Goal: Task Accomplishment & Management: Use online tool/utility

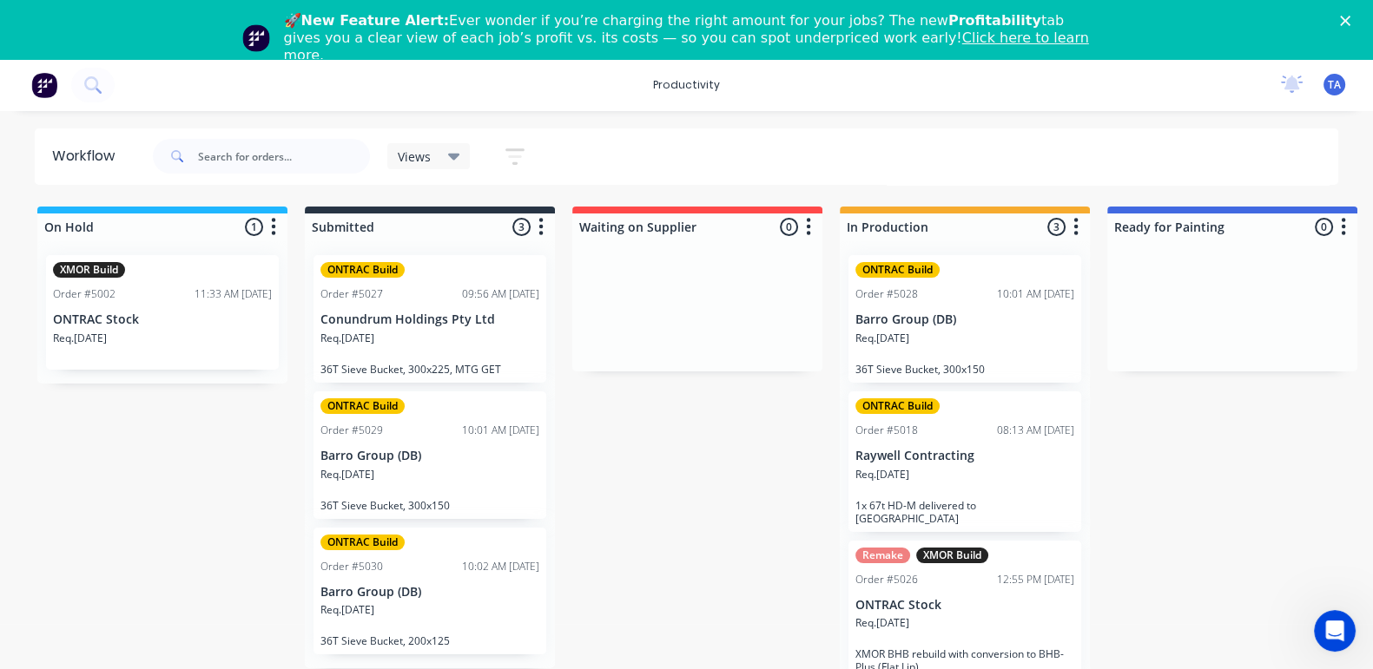
click at [973, 616] on div "Req. [DATE]" at bounding box center [964, 631] width 219 height 30
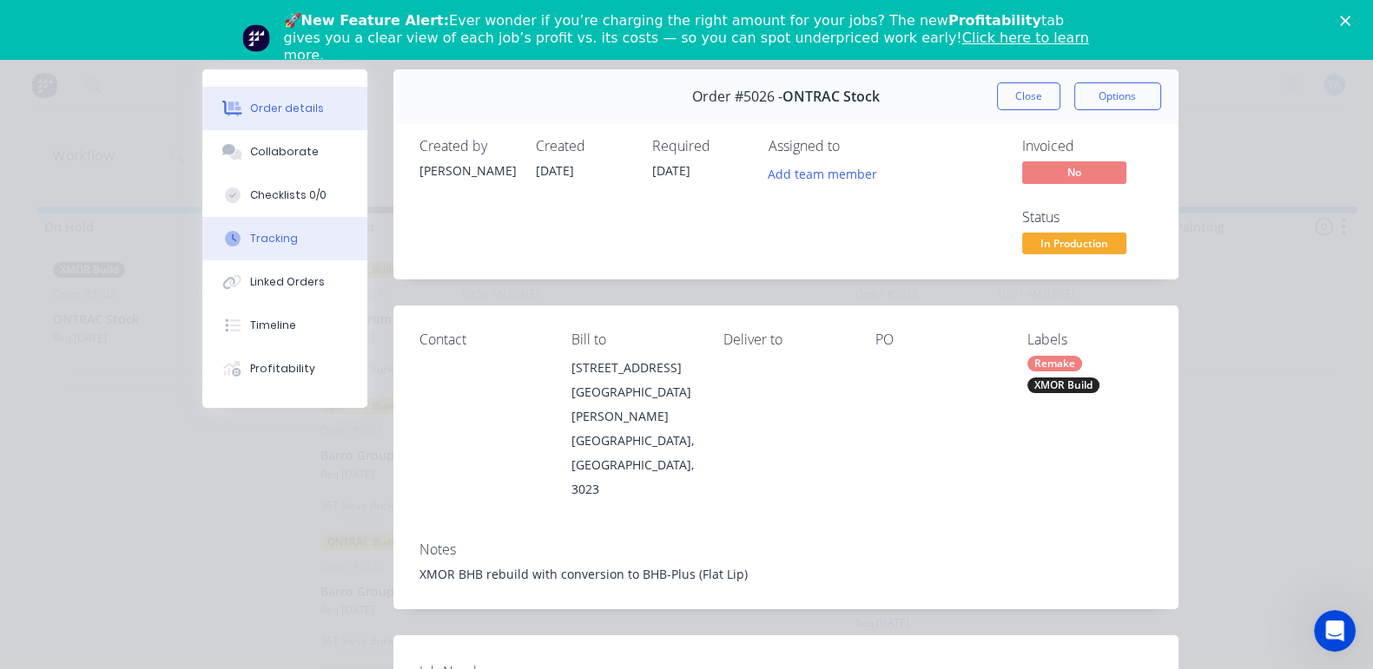
click at [250, 237] on div "Tracking" at bounding box center [274, 239] width 48 height 16
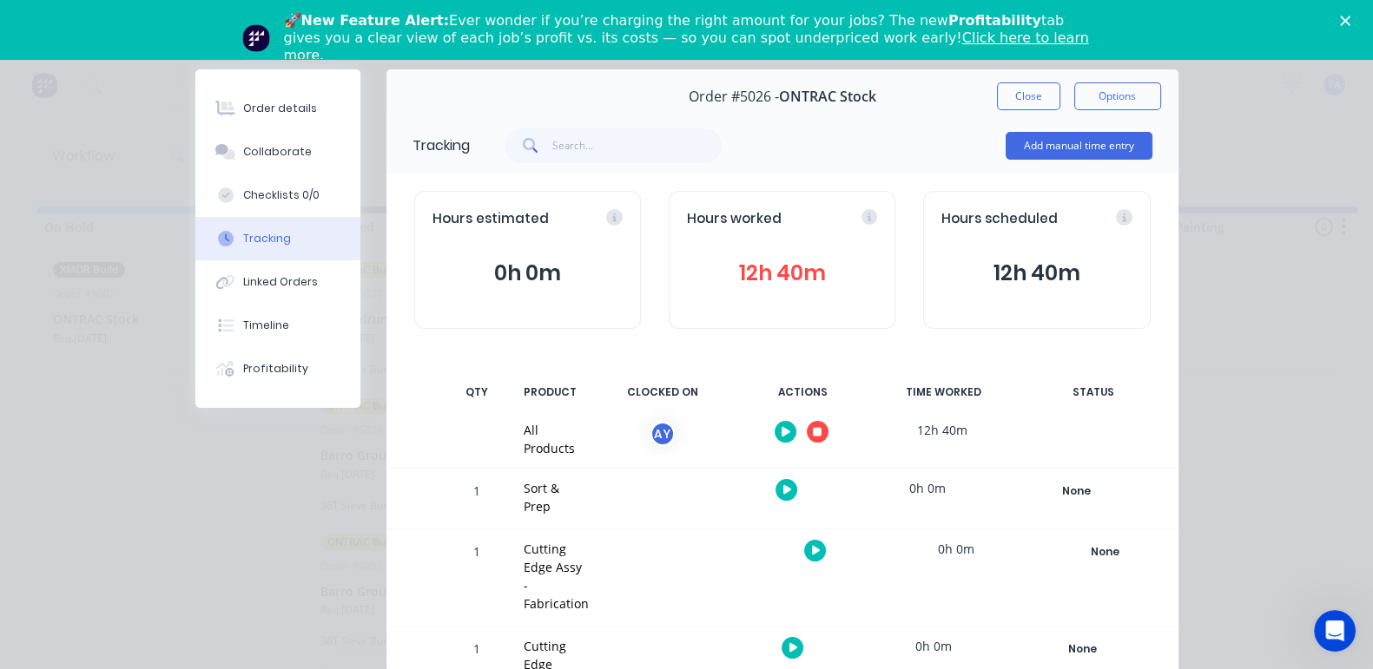
click at [828, 431] on button "button" at bounding box center [818, 432] width 22 height 22
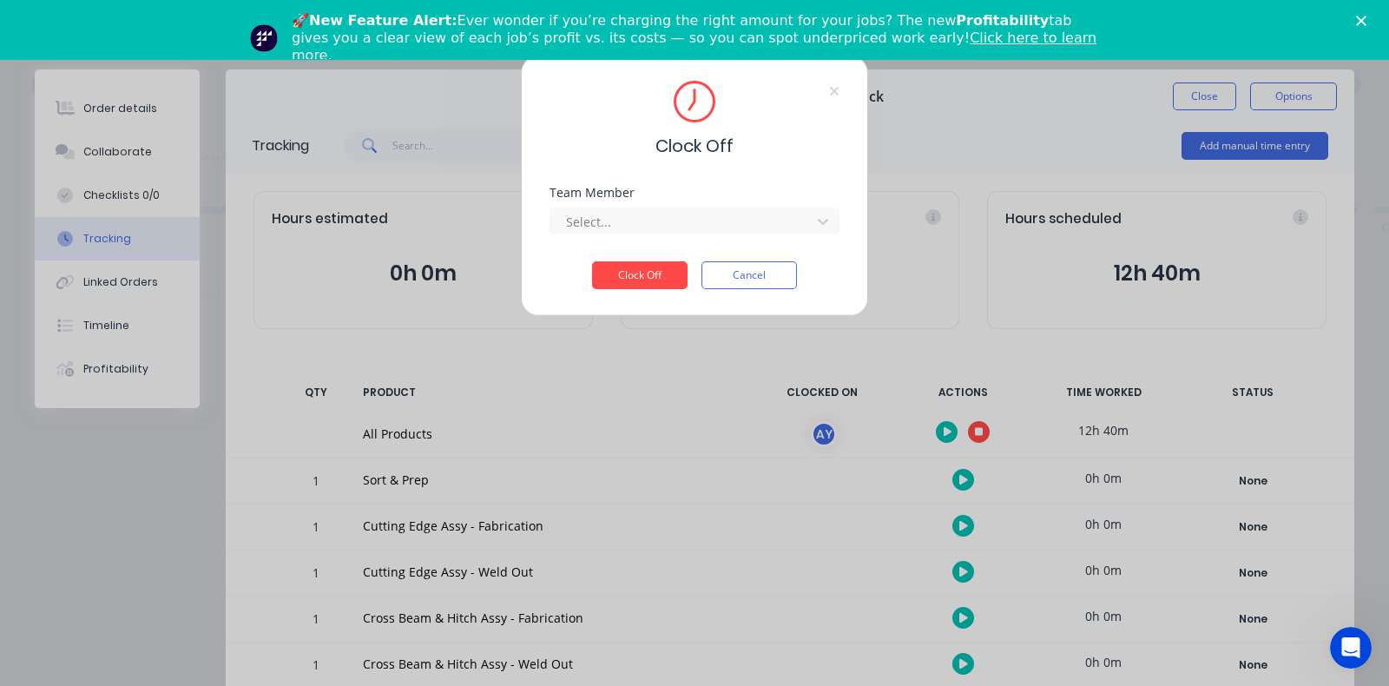
drag, startPoint x: 672, startPoint y: 225, endPoint x: 663, endPoint y: 235, distance: 13.6
click at [671, 226] on div at bounding box center [683, 222] width 238 height 22
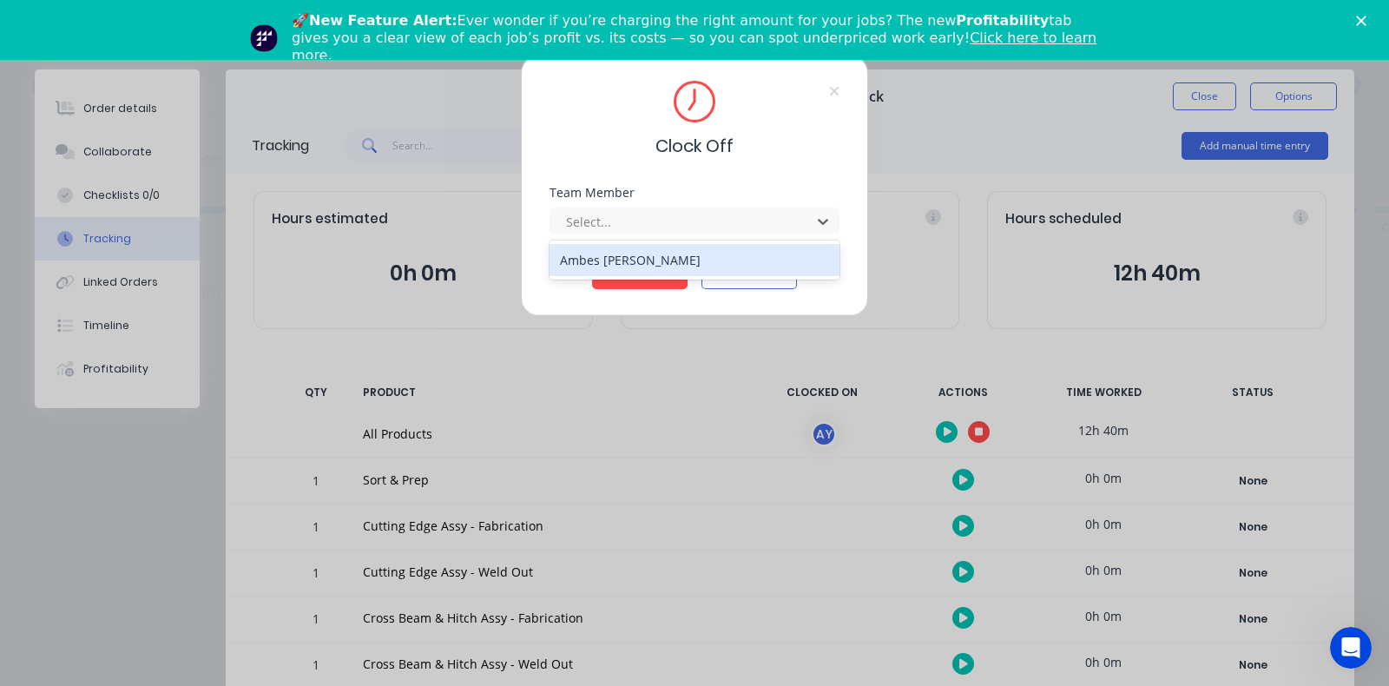
click at [625, 269] on div "Ambes [PERSON_NAME]" at bounding box center [695, 260] width 290 height 32
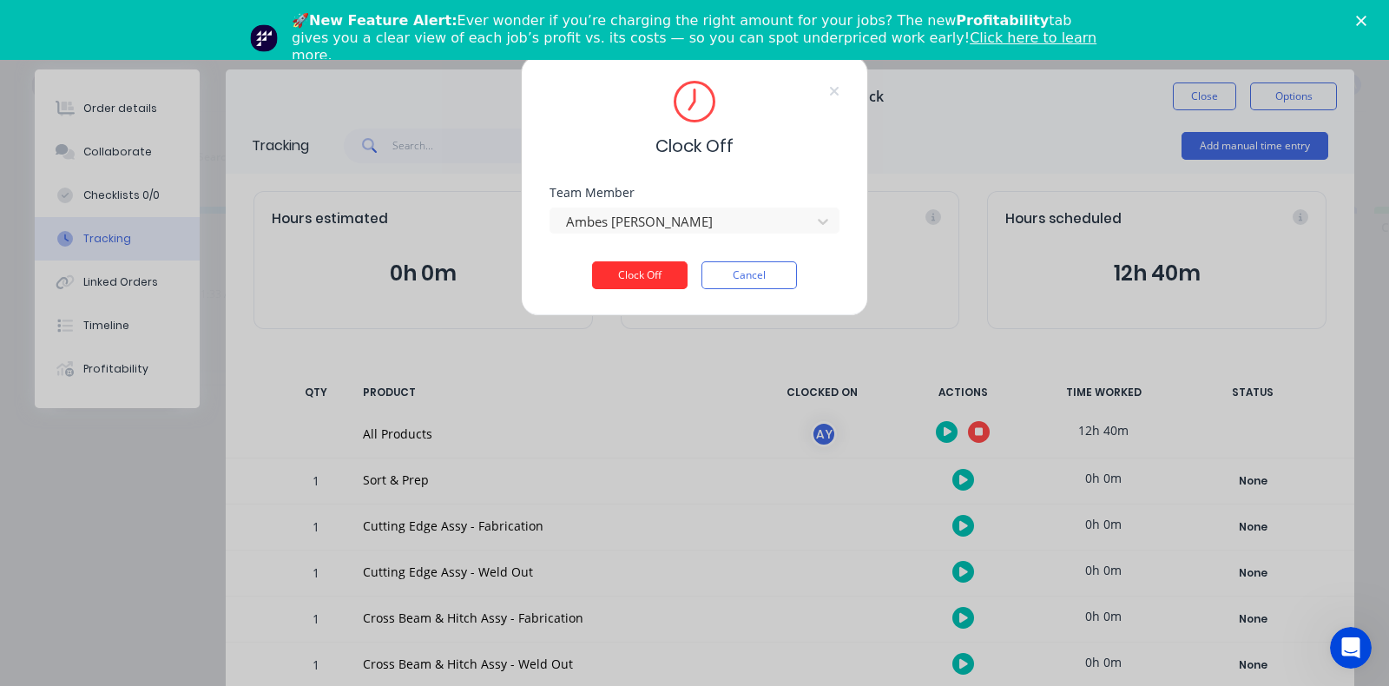
click at [629, 278] on button "Clock Off" at bounding box center [640, 275] width 96 height 28
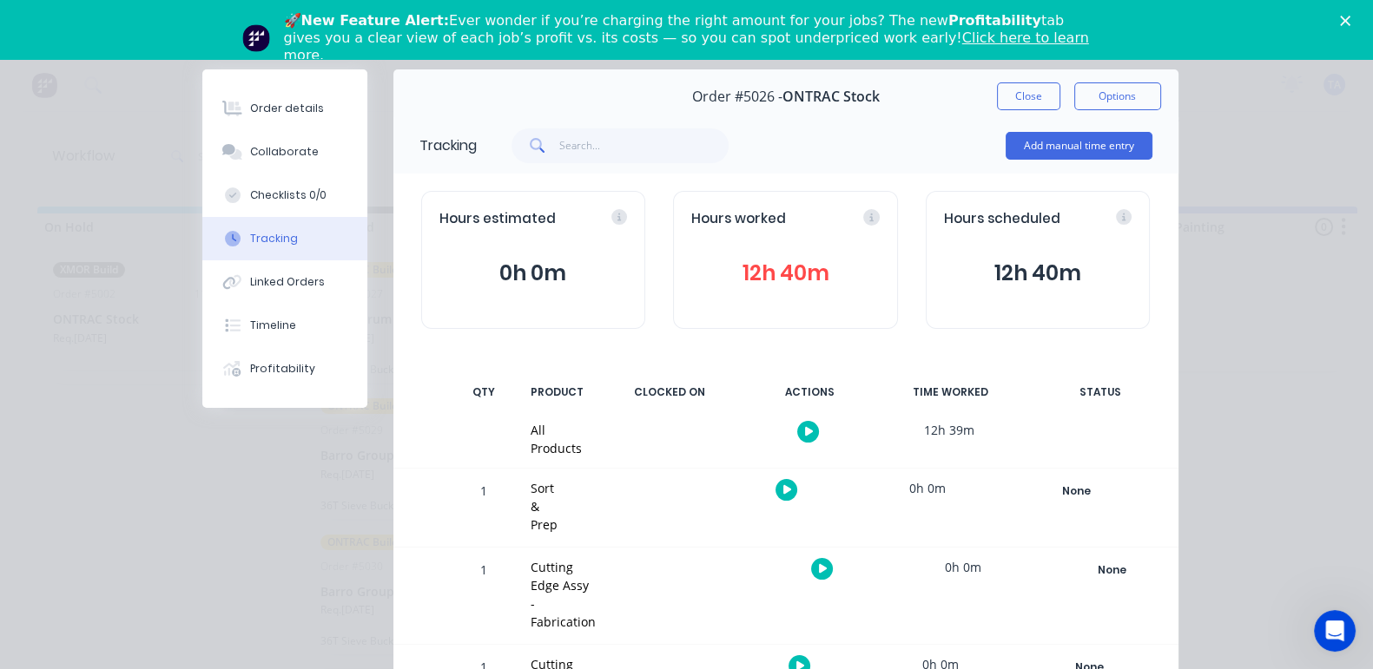
drag, startPoint x: 1176, startPoint y: 99, endPoint x: 1166, endPoint y: 109, distance: 13.5
click at [1060, 97] on button "Close" at bounding box center [1028, 96] width 63 height 28
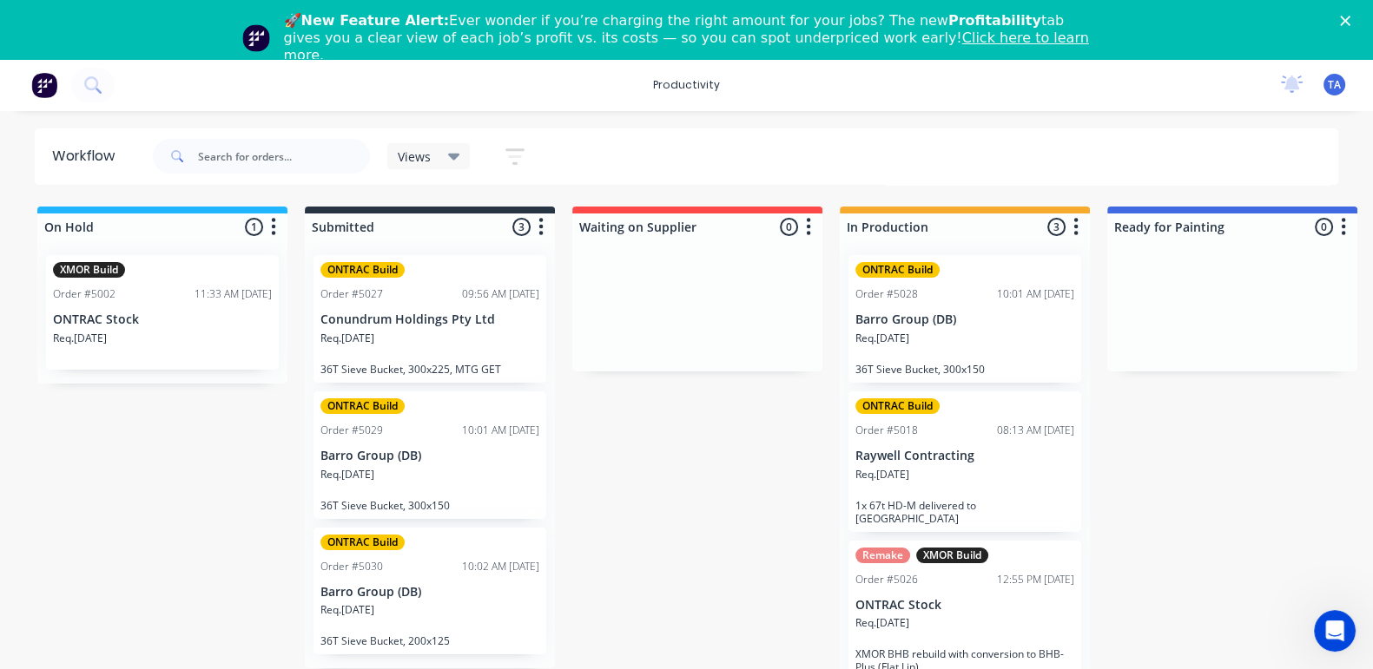
click at [918, 326] on p "Barro Group (DB)" at bounding box center [964, 320] width 219 height 15
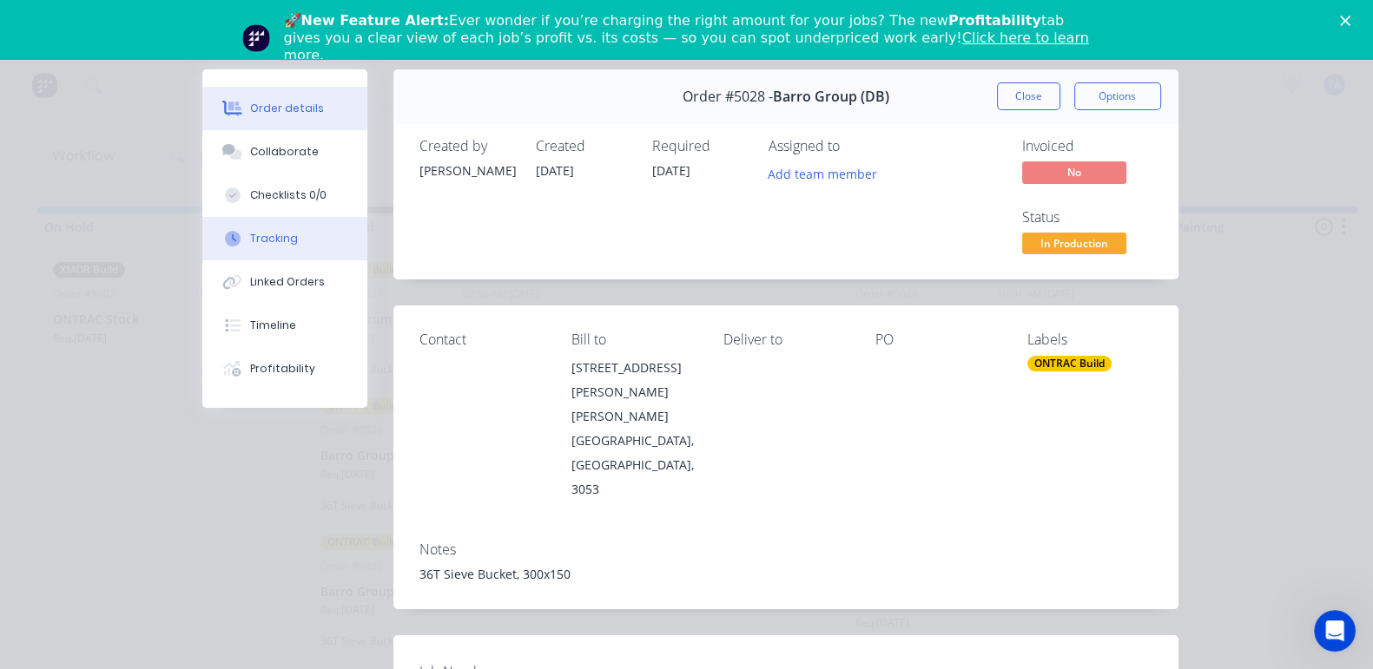
click at [250, 238] on div "Tracking" at bounding box center [274, 239] width 48 height 16
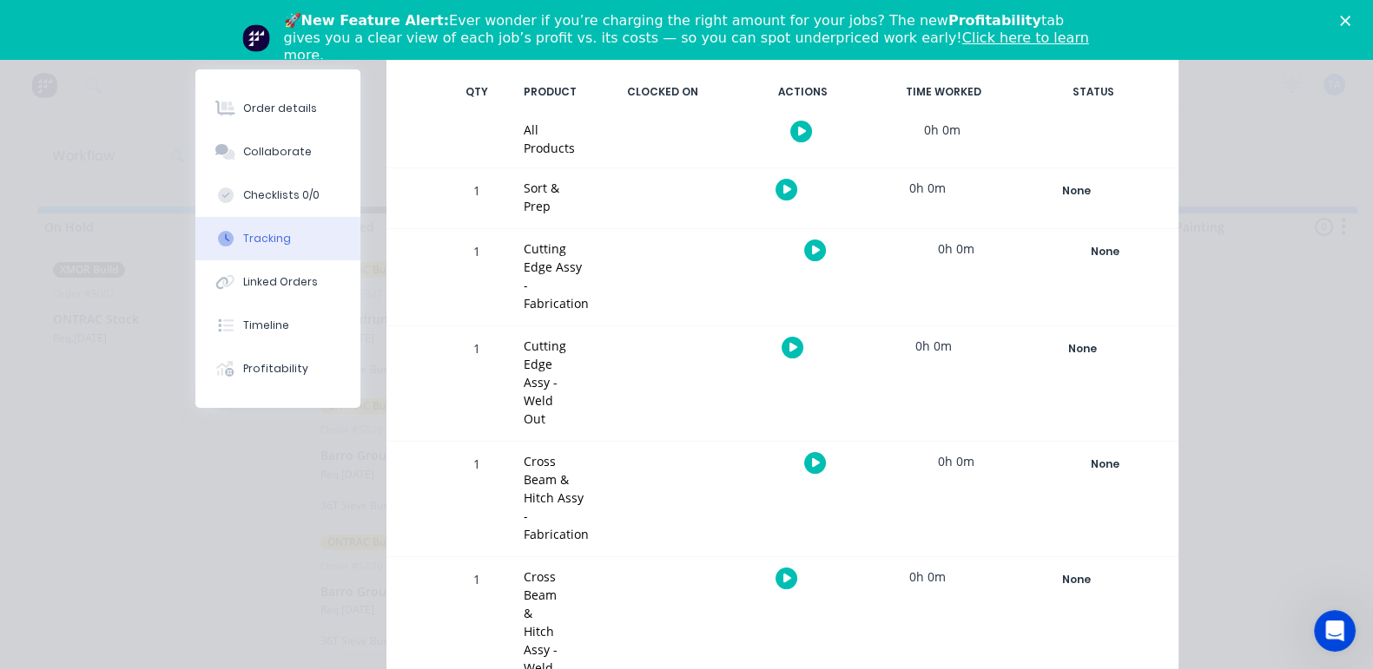
scroll to position [302, 0]
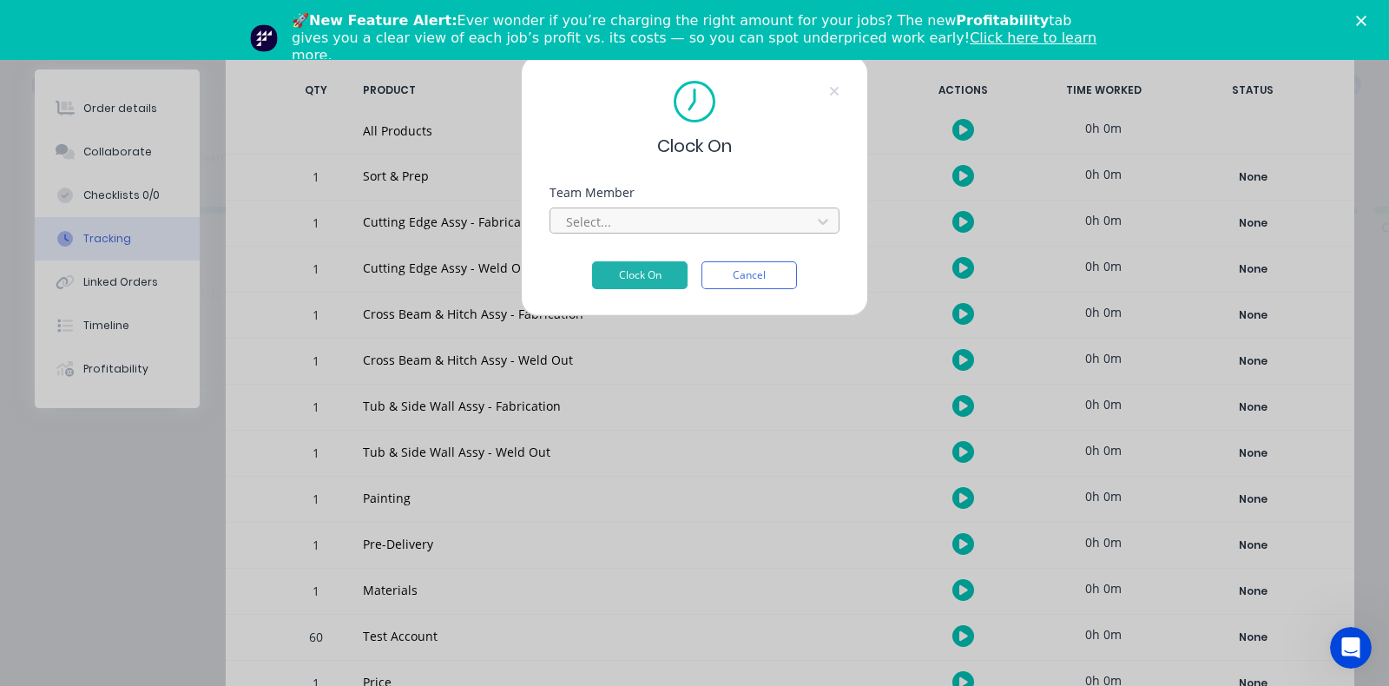
click at [627, 221] on div at bounding box center [683, 222] width 238 height 22
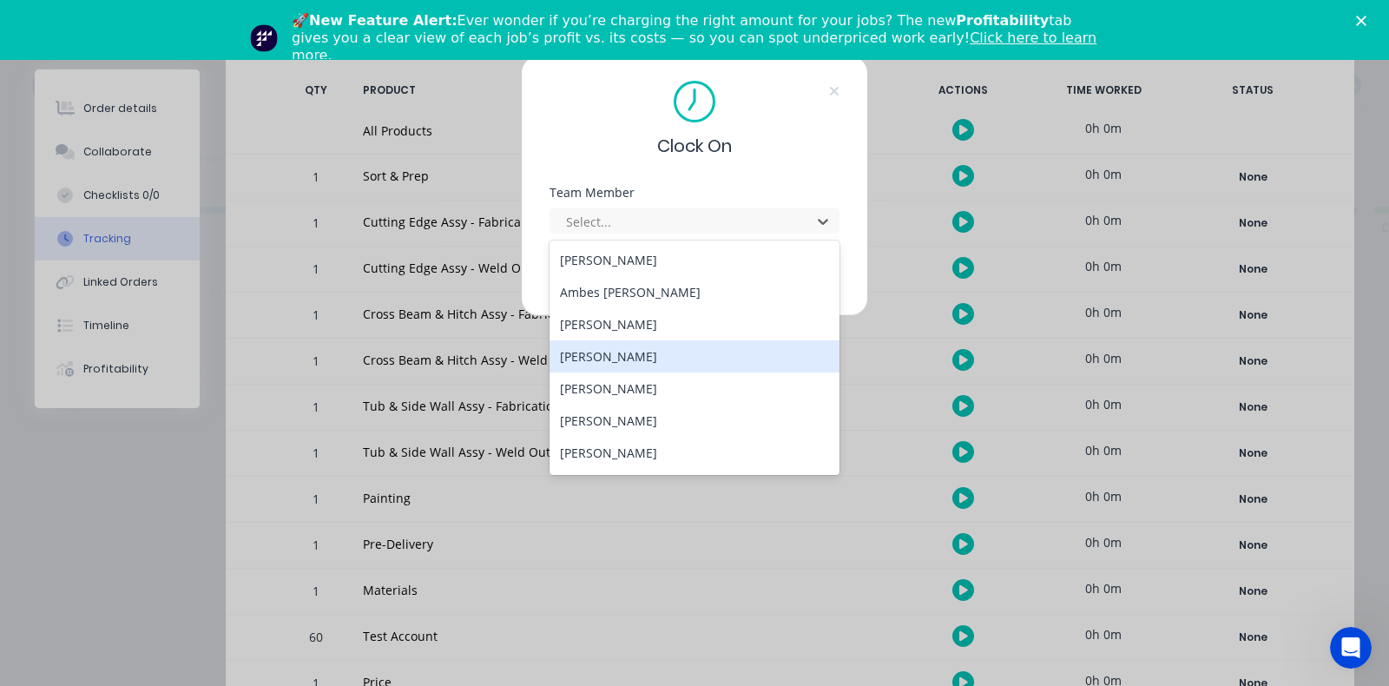
click at [601, 363] on div "[PERSON_NAME]" at bounding box center [695, 356] width 290 height 32
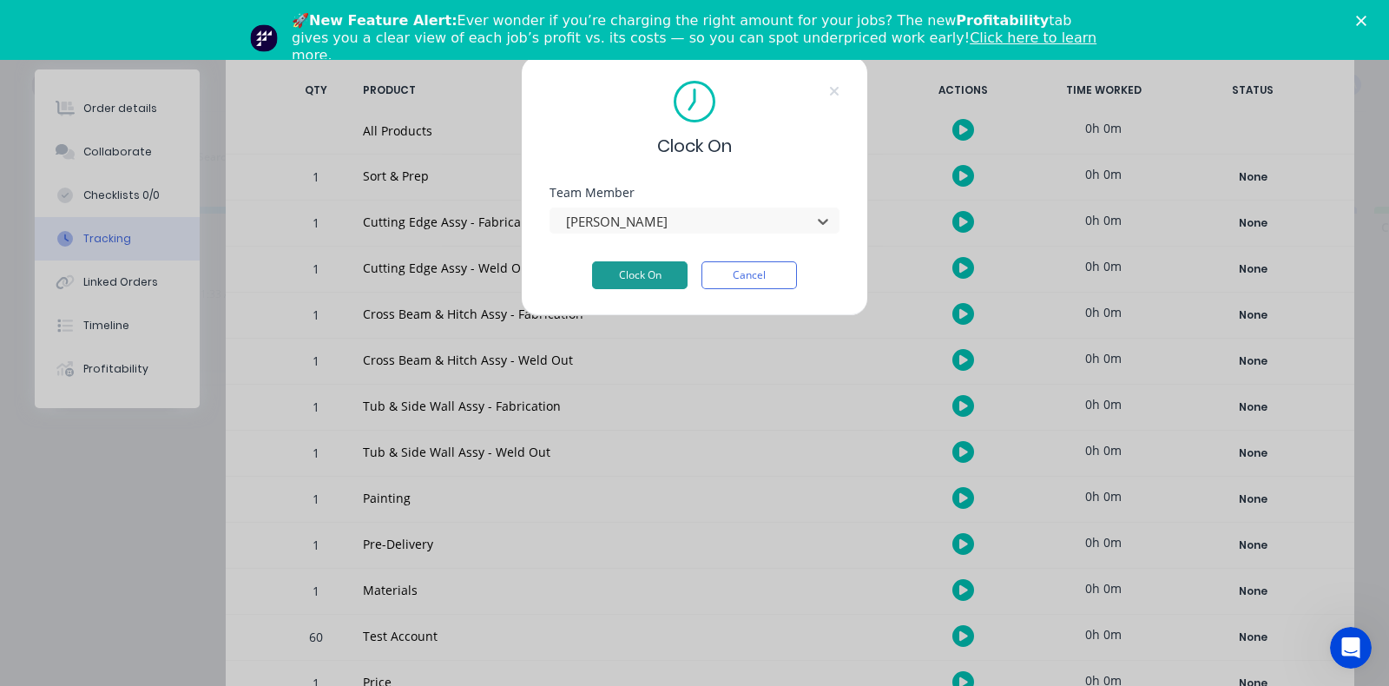
click at [668, 276] on button "Clock On" at bounding box center [640, 275] width 96 height 28
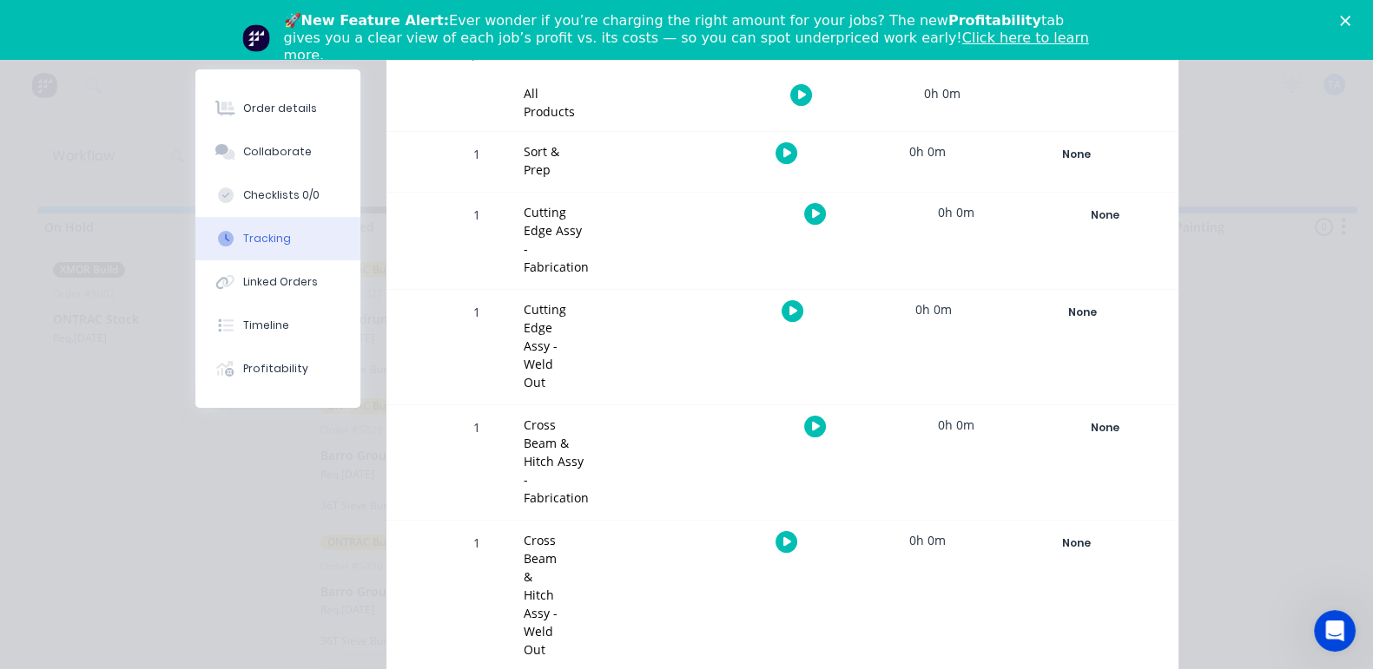
scroll to position [304, 0]
